Goal: Find specific fact: Find specific fact

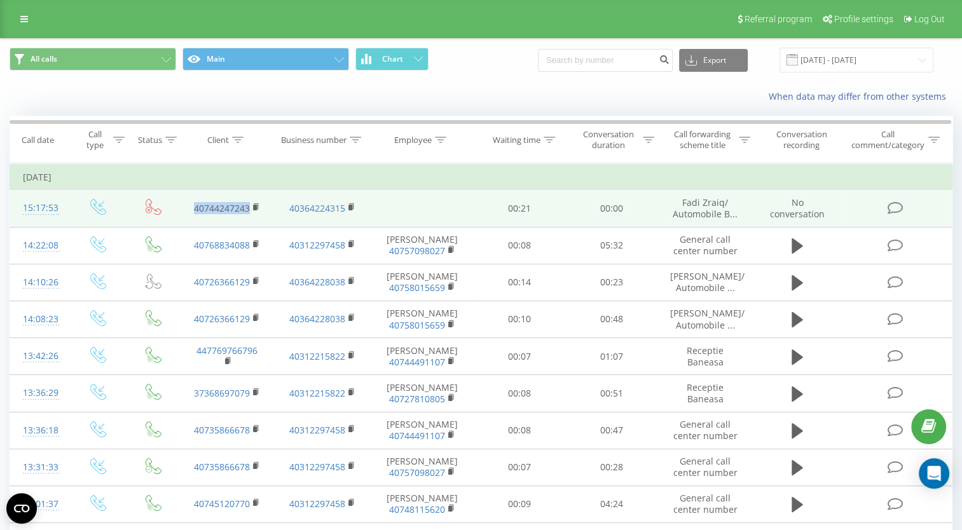
drag, startPoint x: 186, startPoint y: 205, endPoint x: 249, endPoint y: 211, distance: 63.2
click at [249, 211] on td "40744247243" at bounding box center [226, 208] width 95 height 37
drag, startPoint x: 249, startPoint y: 211, endPoint x: 240, endPoint y: 207, distance: 9.7
copy link "40744247243"
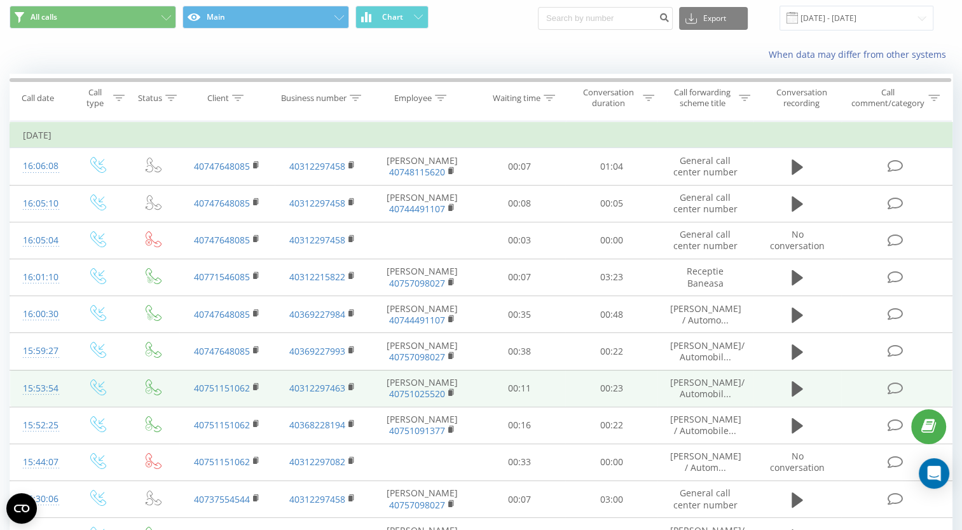
scroll to position [64, 0]
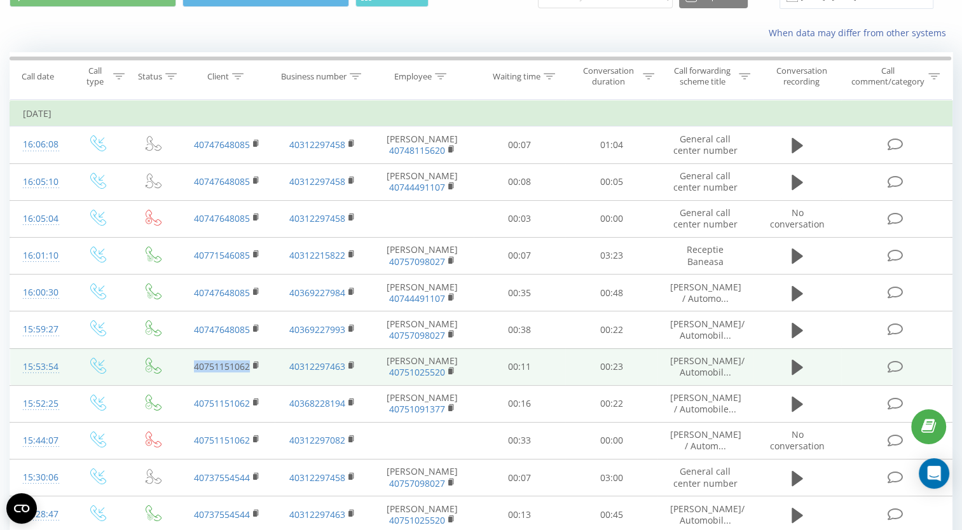
drag, startPoint x: 176, startPoint y: 364, endPoint x: 249, endPoint y: 364, distance: 73.1
click at [249, 364] on tr "15:53:54 40751151062 40312297463 Sabina Gavris 40751025520 00:11 00:23 Sabina G…" at bounding box center [481, 367] width 943 height 37
drag, startPoint x: 249, startPoint y: 364, endPoint x: 233, endPoint y: 364, distance: 15.3
copy link "40751151062"
